Goal: Task Accomplishment & Management: Complete application form

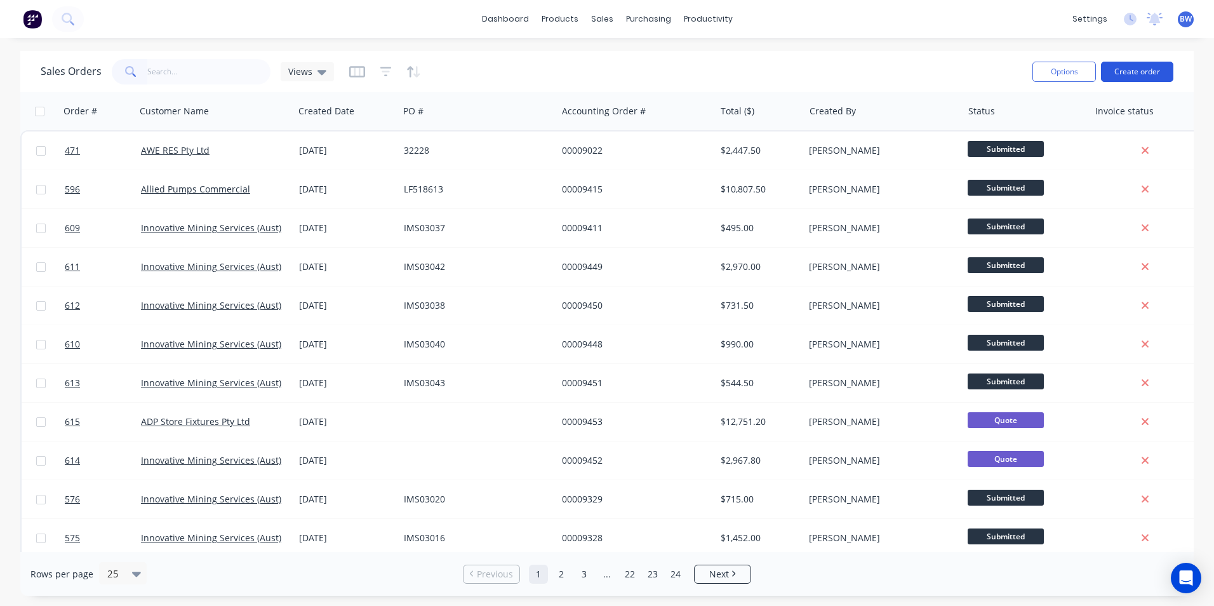
click at [1139, 74] on button "Create order" at bounding box center [1137, 72] width 72 height 20
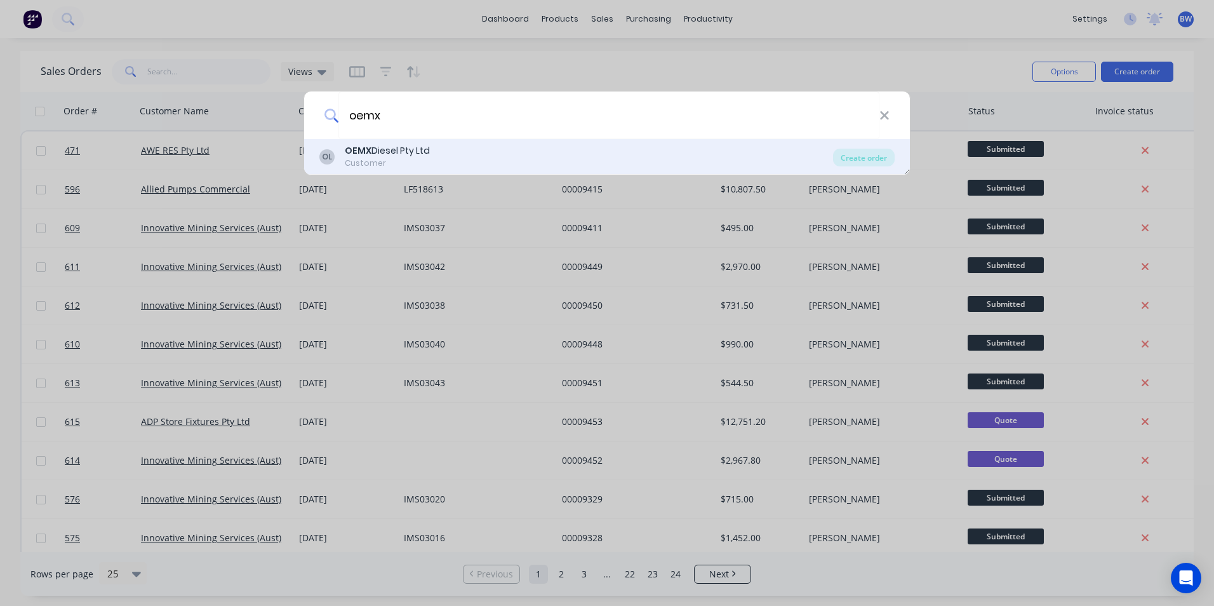
type input "oemx"
click at [407, 153] on div "OEMX Diesel Pty Ltd" at bounding box center [387, 150] width 85 height 13
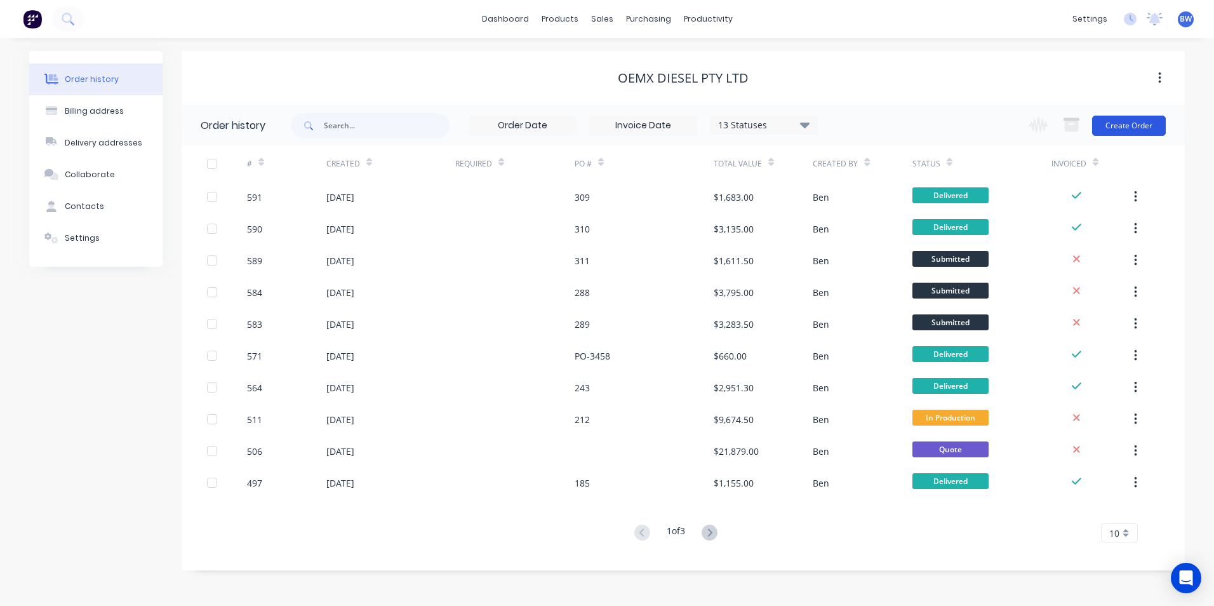
click at [1134, 131] on button "Create Order" at bounding box center [1129, 126] width 74 height 20
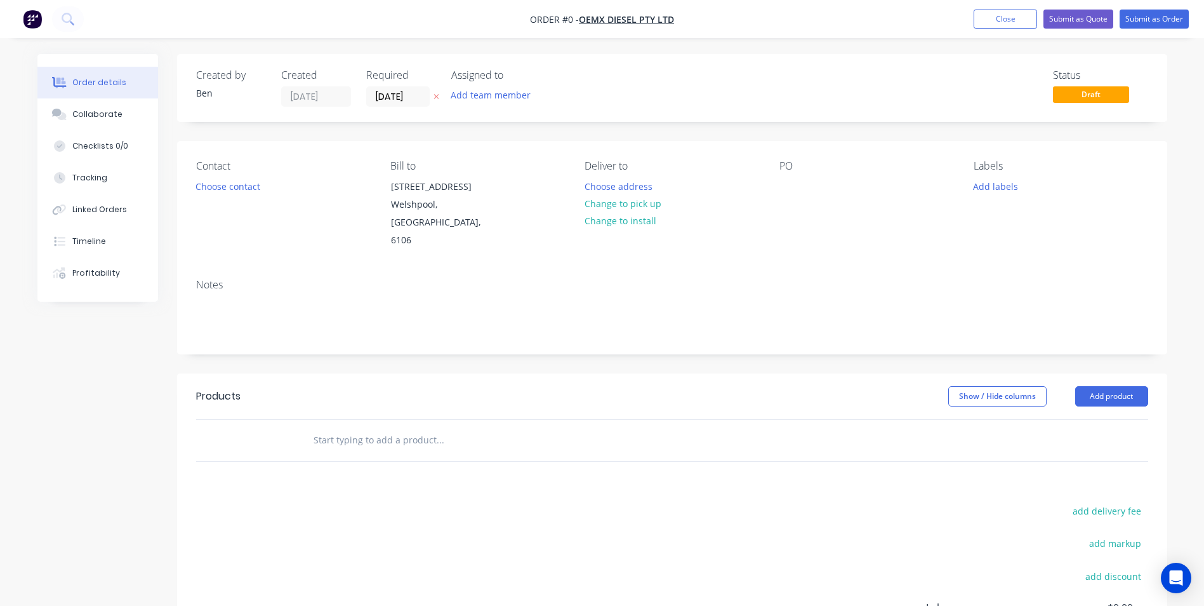
click at [437, 97] on icon "button" at bounding box center [436, 97] width 5 height 5
click at [615, 183] on button "Choose address" at bounding box center [618, 185] width 81 height 17
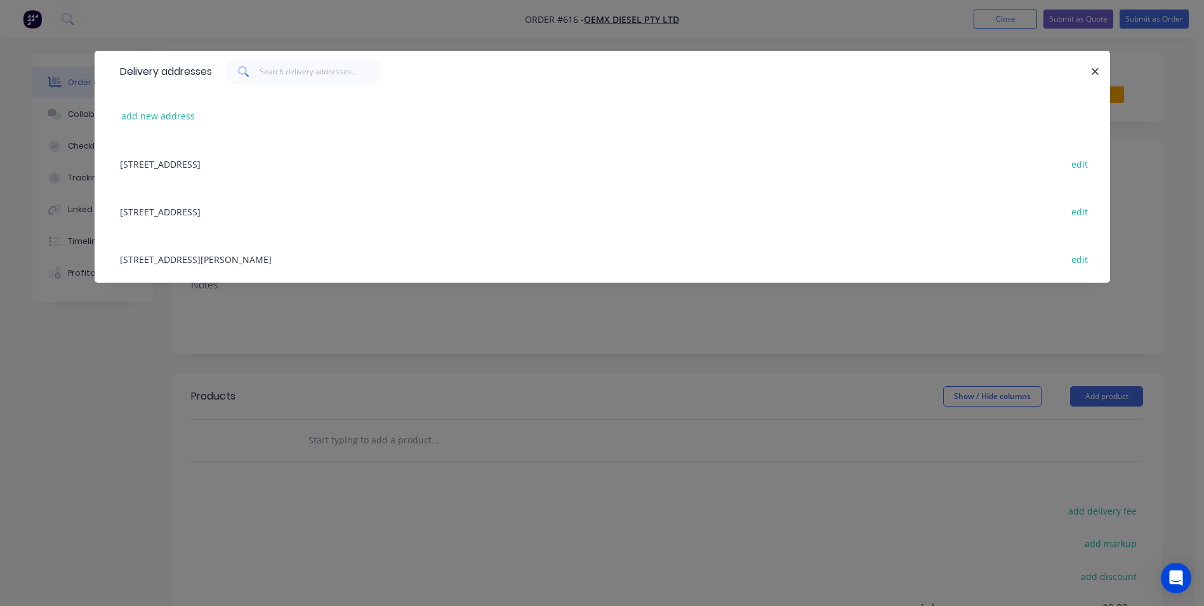
click at [298, 263] on div "[STREET_ADDRESS][PERSON_NAME] edit" at bounding box center [603, 259] width 978 height 48
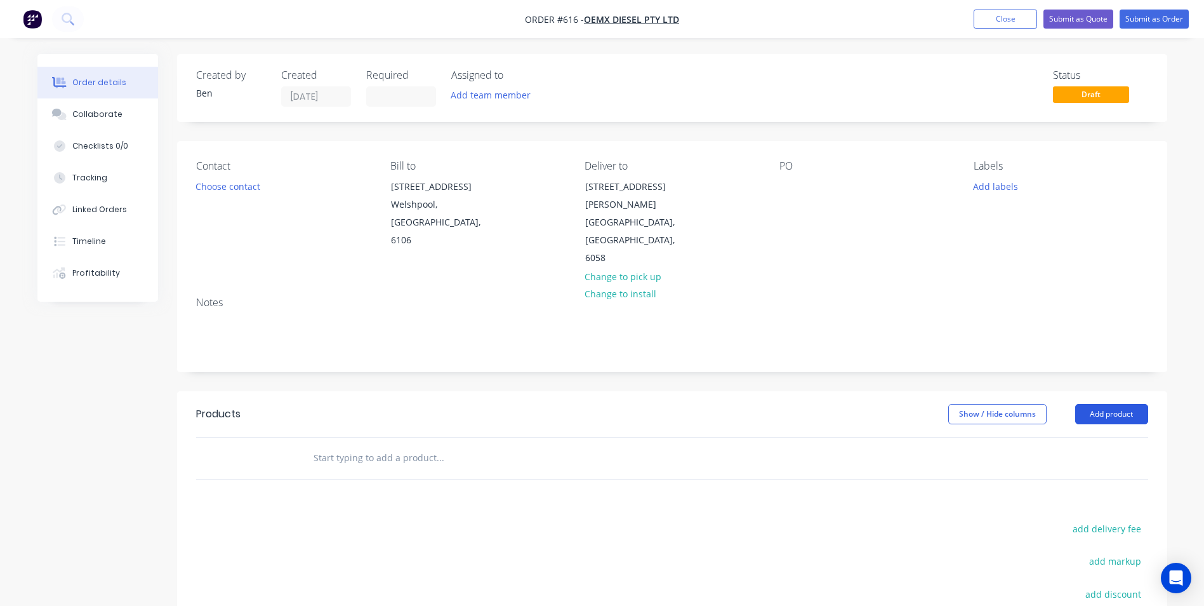
click at [1102, 404] on button "Add product" at bounding box center [1111, 414] width 73 height 20
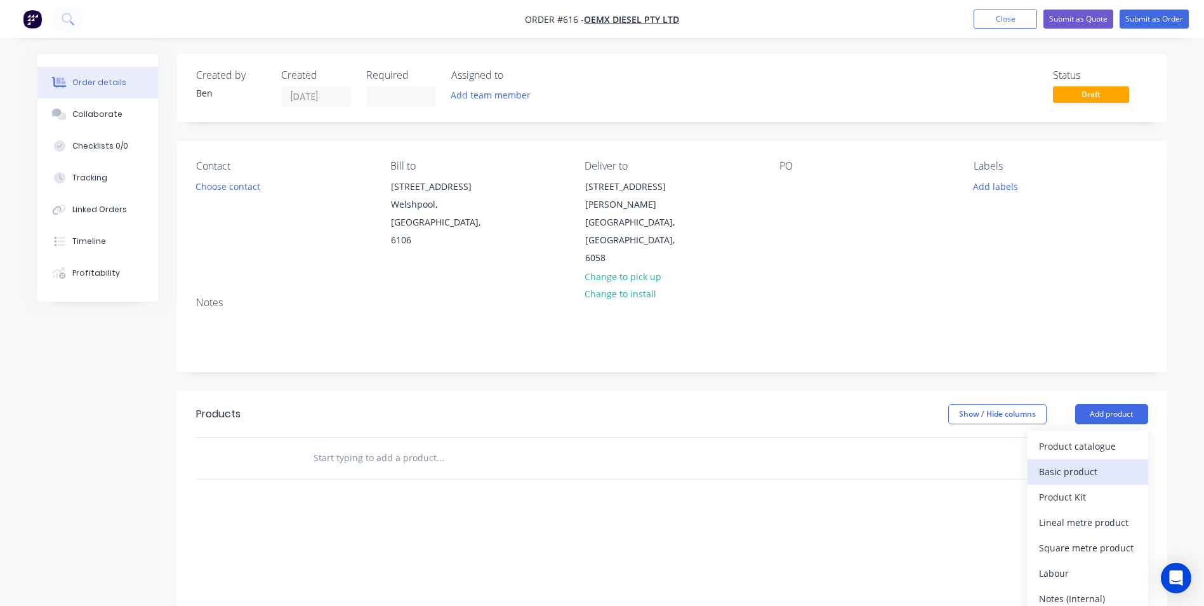
click at [1070, 462] on div "Basic product" at bounding box center [1088, 471] width 98 height 18
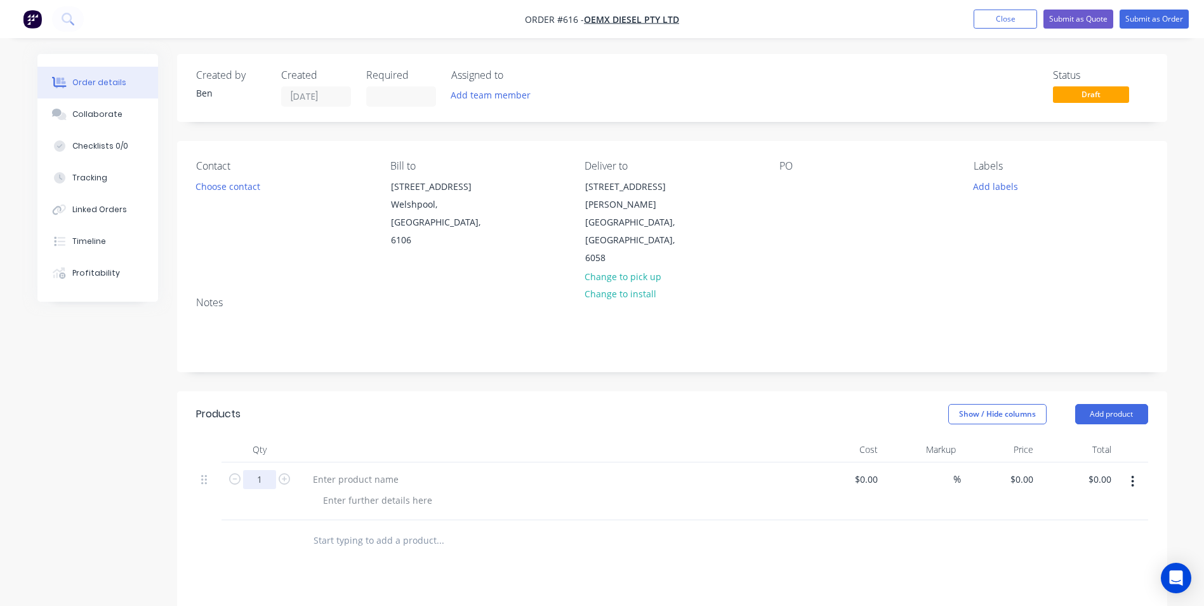
click at [263, 470] on input "1" at bounding box center [259, 479] width 33 height 19
type input "24"
click at [319, 470] on div at bounding box center [356, 479] width 106 height 18
click at [318, 470] on div at bounding box center [356, 479] width 106 height 18
click at [404, 470] on div "Blast and Powdercoat" at bounding box center [359, 479] width 112 height 18
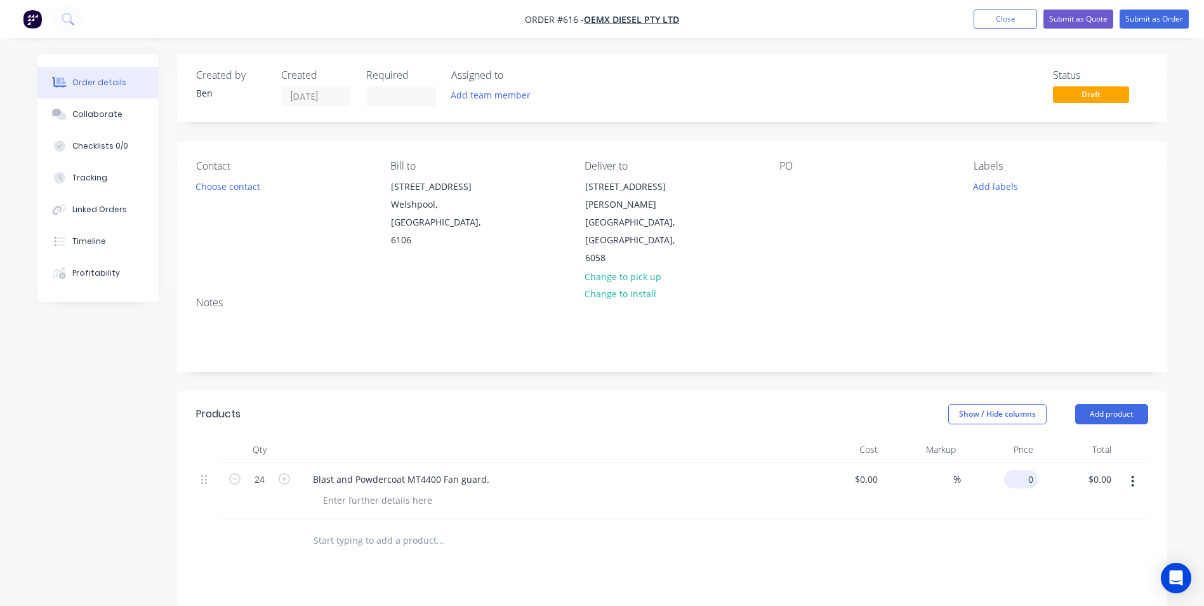
click at [1026, 470] on input "0" at bounding box center [1023, 479] width 29 height 18
type input "$65.00"
type input "$1,560.00"
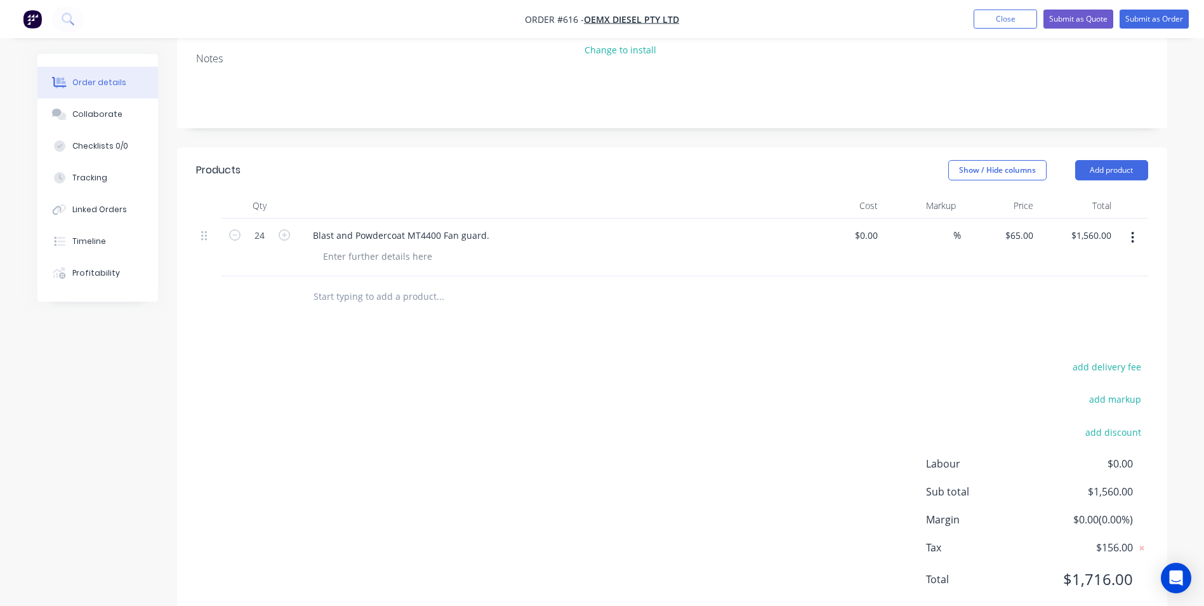
click at [766, 433] on div "add delivery fee add markup add discount Labour $0.00 Sub total $1,560.00 Margi…" at bounding box center [672, 480] width 952 height 245
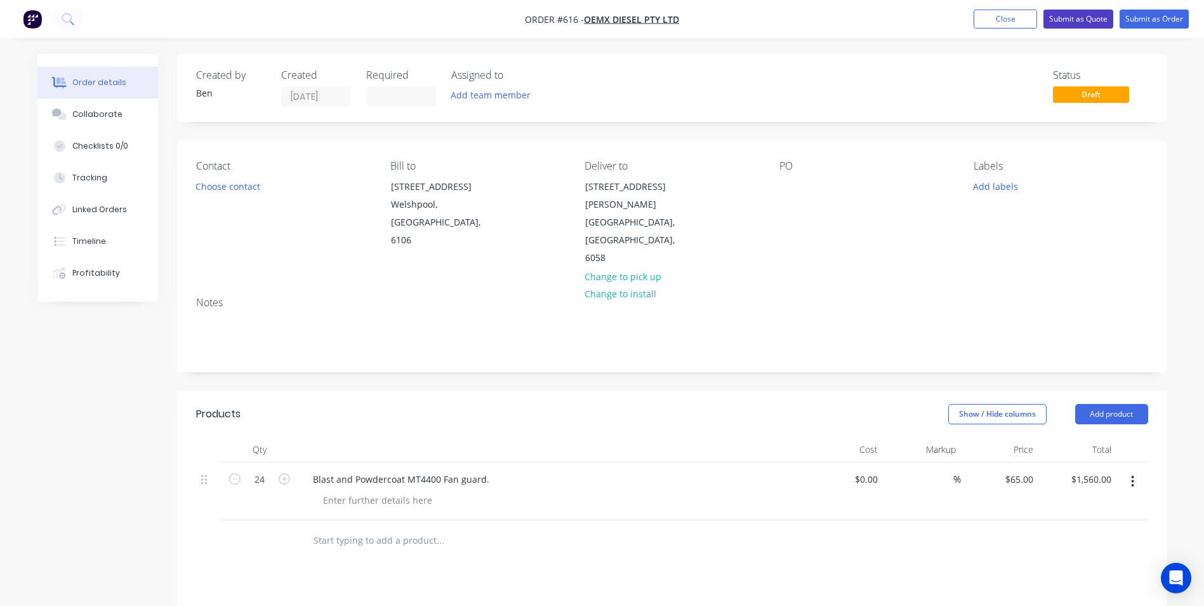
click at [1084, 23] on button "Submit as Quote" at bounding box center [1079, 19] width 70 height 19
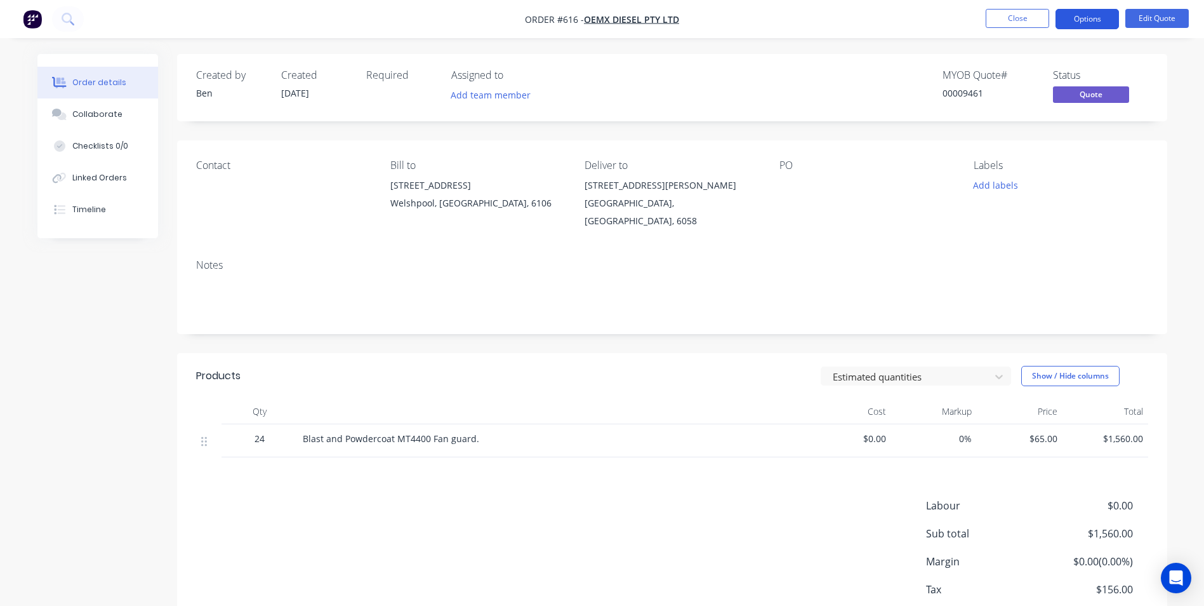
click at [1085, 26] on button "Options" at bounding box center [1087, 19] width 63 height 20
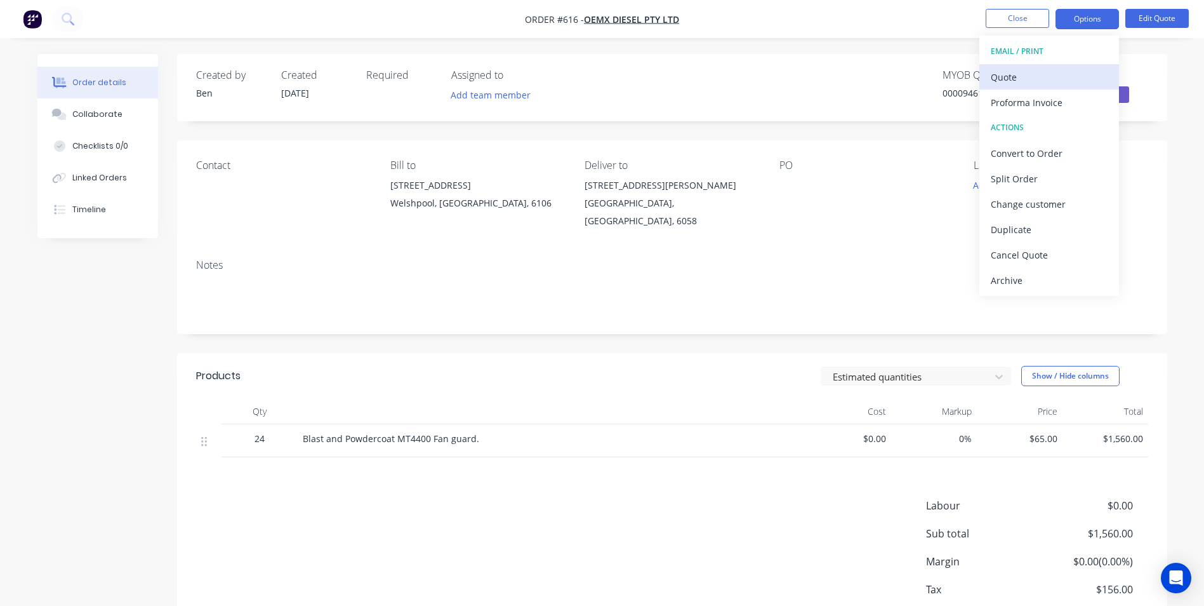
click at [1042, 67] on button "Quote" at bounding box center [1050, 76] width 140 height 25
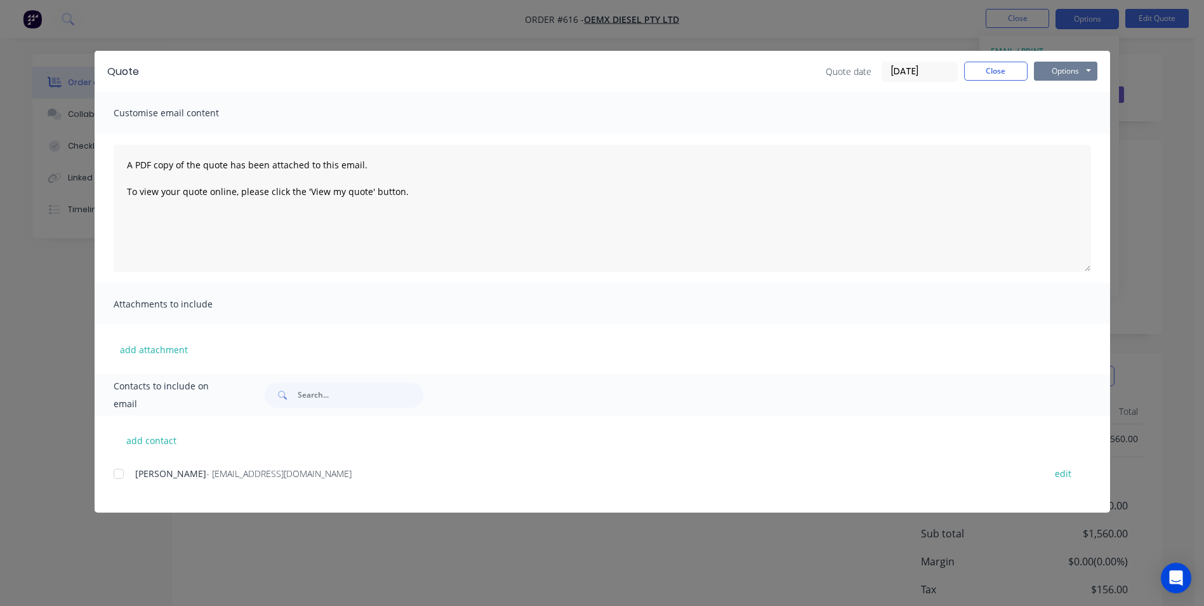
click at [1048, 72] on button "Options" at bounding box center [1065, 71] width 63 height 19
click at [1051, 89] on button "Preview" at bounding box center [1074, 93] width 81 height 21
click at [1002, 67] on button "Close" at bounding box center [995, 71] width 63 height 19
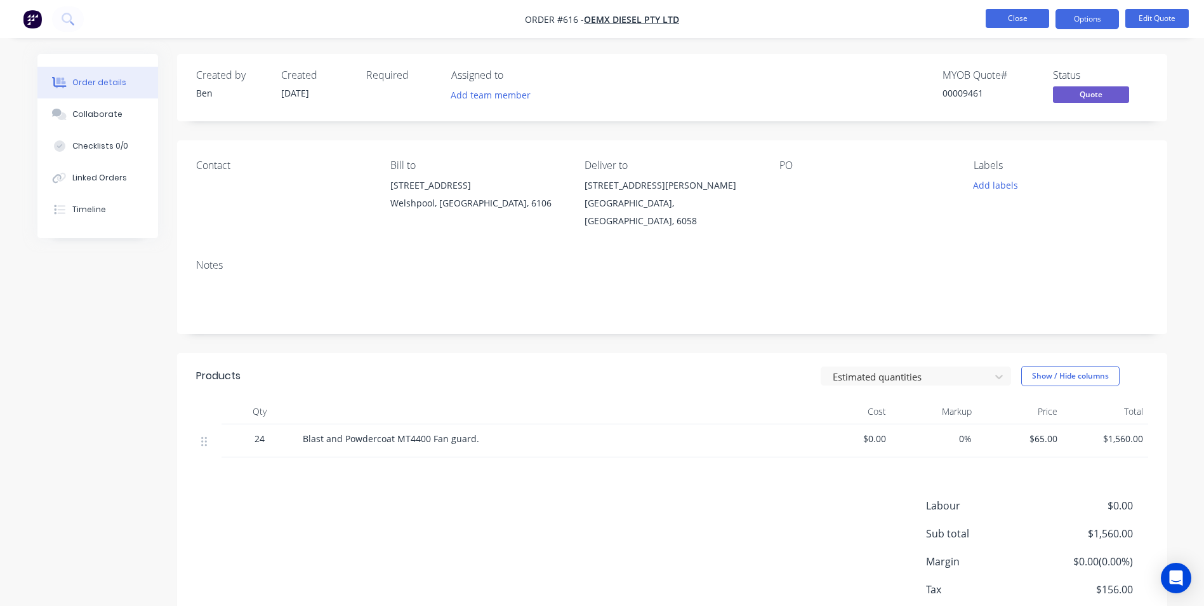
click at [1015, 17] on button "Close" at bounding box center [1017, 18] width 63 height 19
